Goal: Information Seeking & Learning: Find specific fact

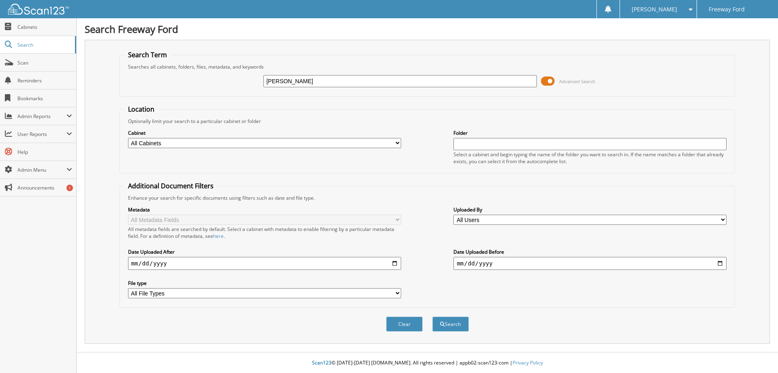
type input "ASHLEY GONZALES"
click at [433, 316] on button "Search" at bounding box center [451, 323] width 36 height 15
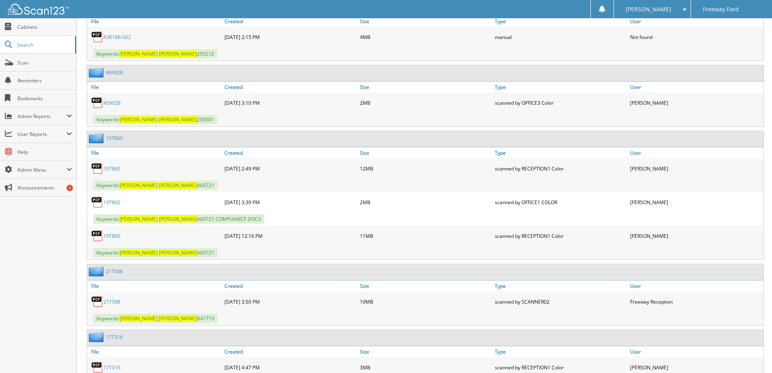
scroll to position [456, 0]
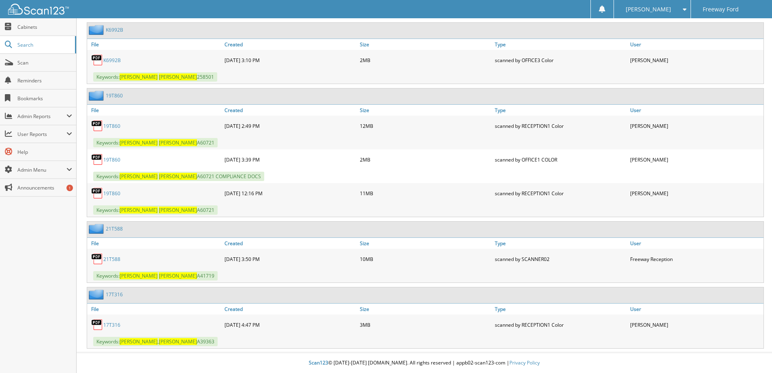
click at [108, 257] on link "21T588" at bounding box center [111, 258] width 17 height 7
click at [111, 324] on link "17T316" at bounding box center [111, 324] width 17 height 7
click at [115, 192] on link "19T860" at bounding box center [111, 193] width 17 height 7
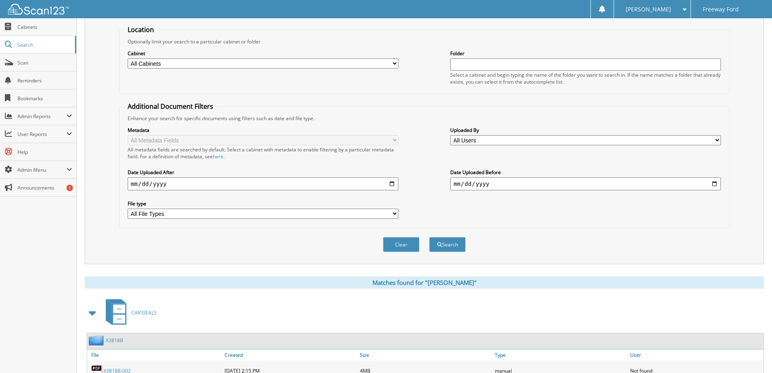
scroll to position [0, 0]
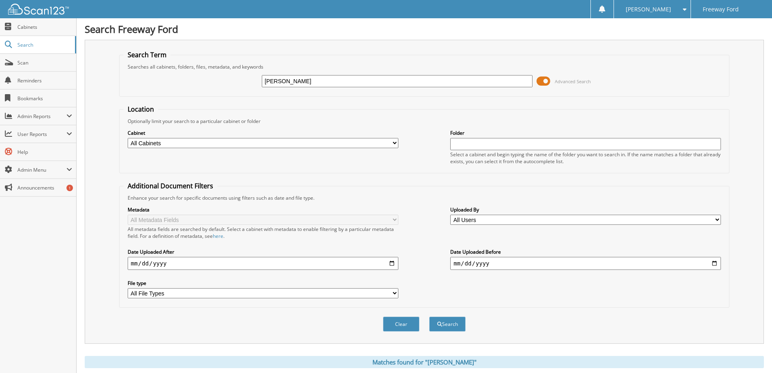
drag, startPoint x: 328, startPoint y: 77, endPoint x: 219, endPoint y: 75, distance: 108.7
click at [219, 75] on div "ASHLEY GONZALES Advanced Search" at bounding box center [425, 81] width 602 height 22
type input "[PERSON_NAME]"
click at [429, 316] on button "Search" at bounding box center [447, 323] width 36 height 15
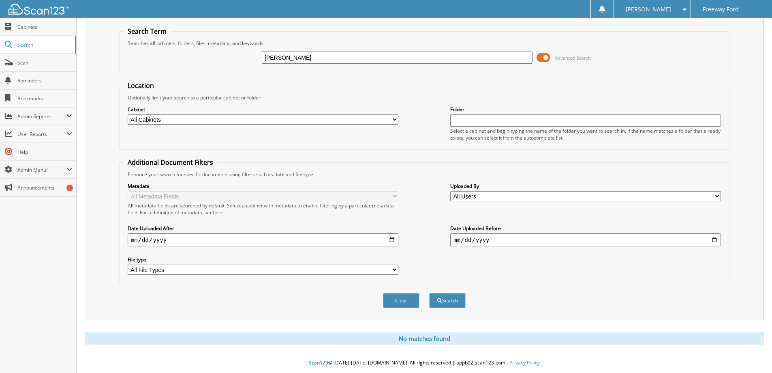
drag, startPoint x: 337, startPoint y: 57, endPoint x: 190, endPoint y: 43, distance: 147.8
click at [190, 43] on fieldset "Search Term Searches all cabinets, folders, files, metadata, and keywords [PERS…" at bounding box center [424, 50] width 611 height 46
type input "[PERSON_NAME]"
click at [429, 293] on button "Search" at bounding box center [447, 300] width 36 height 15
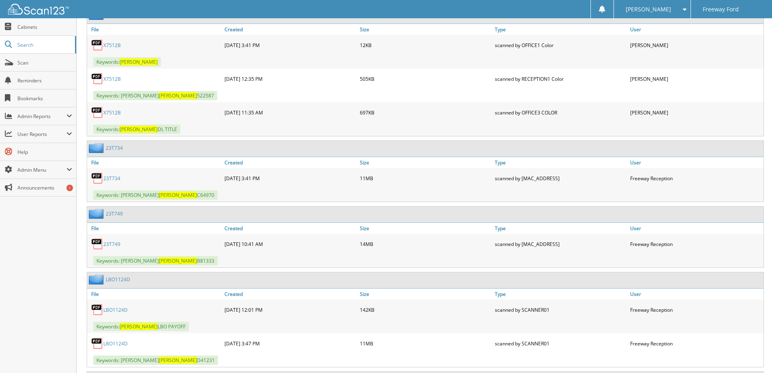
scroll to position [689, 0]
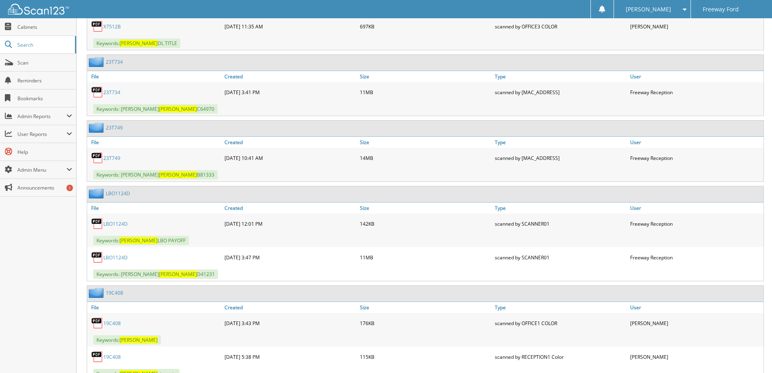
click at [112, 157] on link "23T749" at bounding box center [111, 157] width 17 height 7
